Goal: Task Accomplishment & Management: Use online tool/utility

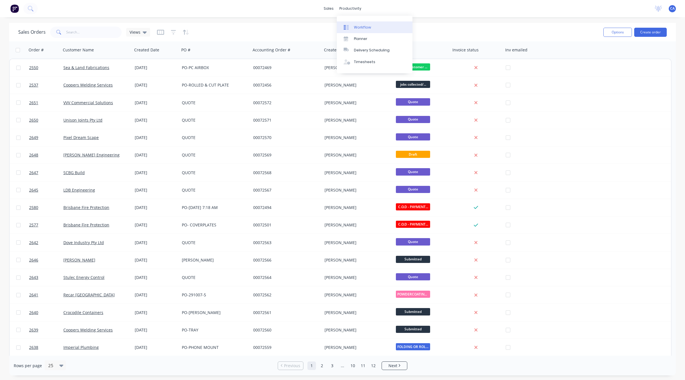
click at [358, 24] on link "Workflow" at bounding box center [375, 26] width 76 height 11
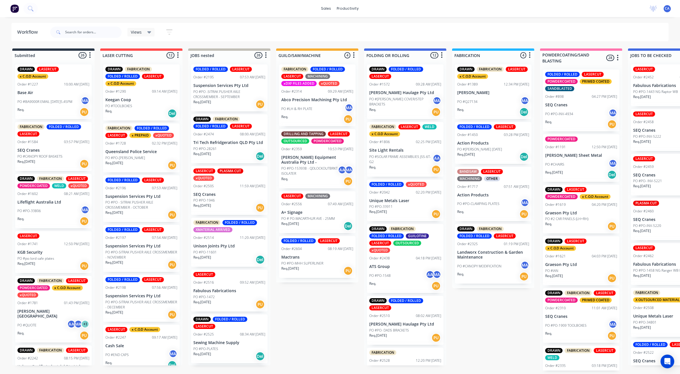
click at [389, 321] on div "DRAWN FOLDED / ROLLED LASERCUT Order #2510 08:02 AM [DATE] [PERSON_NAME] Haulag…" at bounding box center [405, 320] width 76 height 49
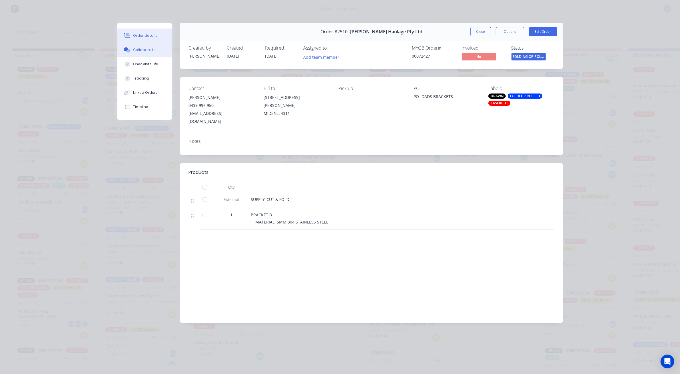
click at [143, 53] on button "Collaborate" at bounding box center [144, 50] width 54 height 14
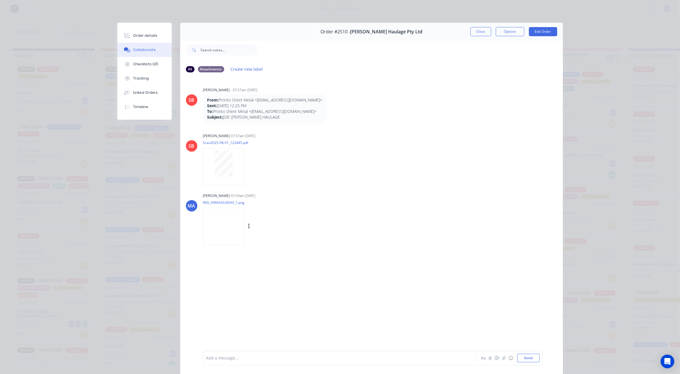
click at [216, 225] on img at bounding box center [223, 226] width 41 height 37
